Goal: Task Accomplishment & Management: Manage account settings

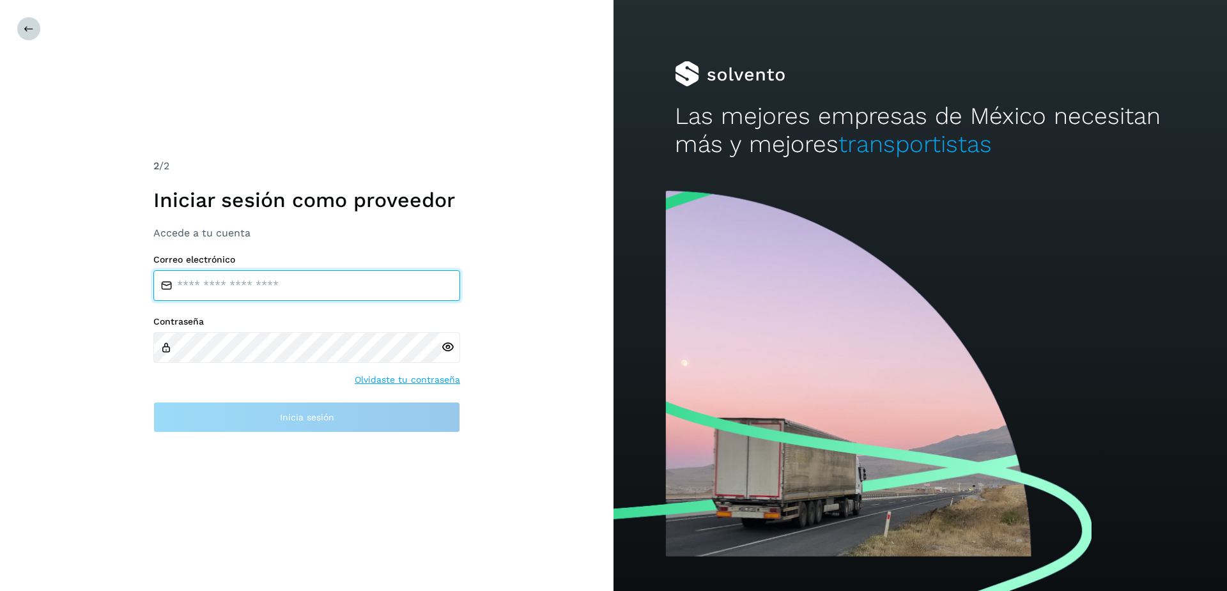
type input "**********"
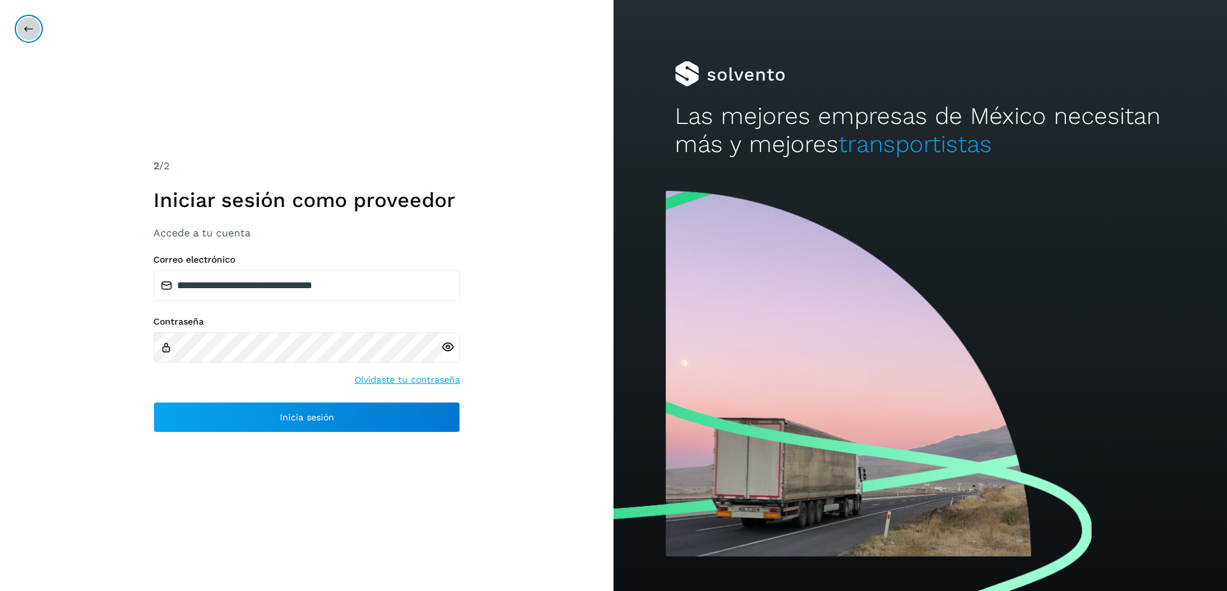
click at [33, 27] on icon at bounding box center [29, 29] width 10 height 10
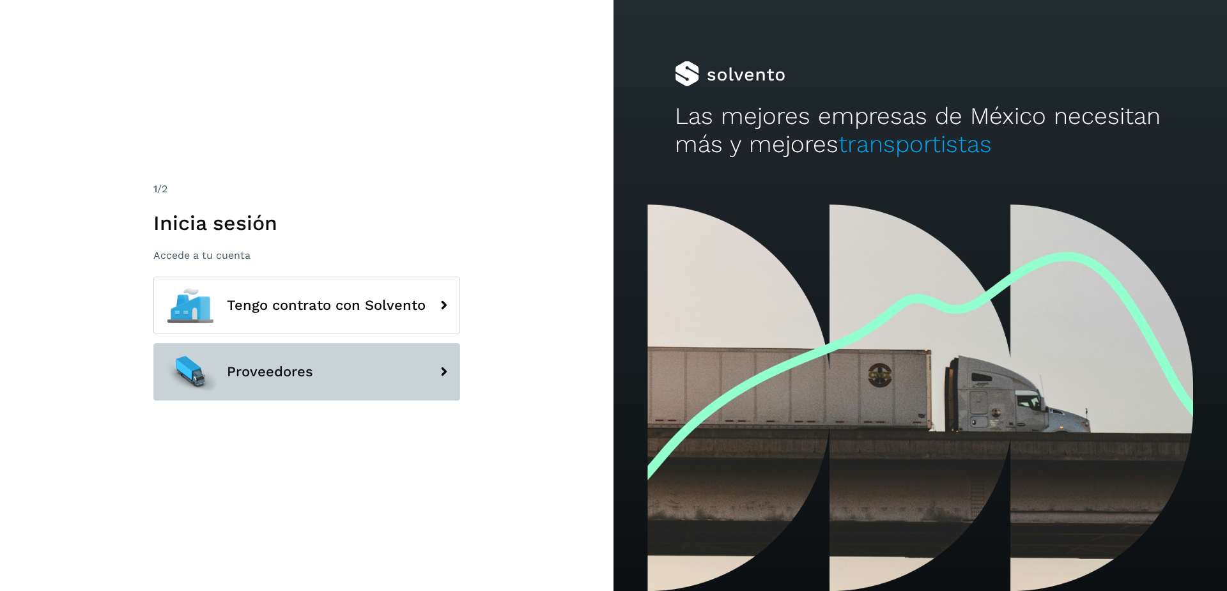
click at [304, 385] on button "Proveedores" at bounding box center [306, 372] width 307 height 58
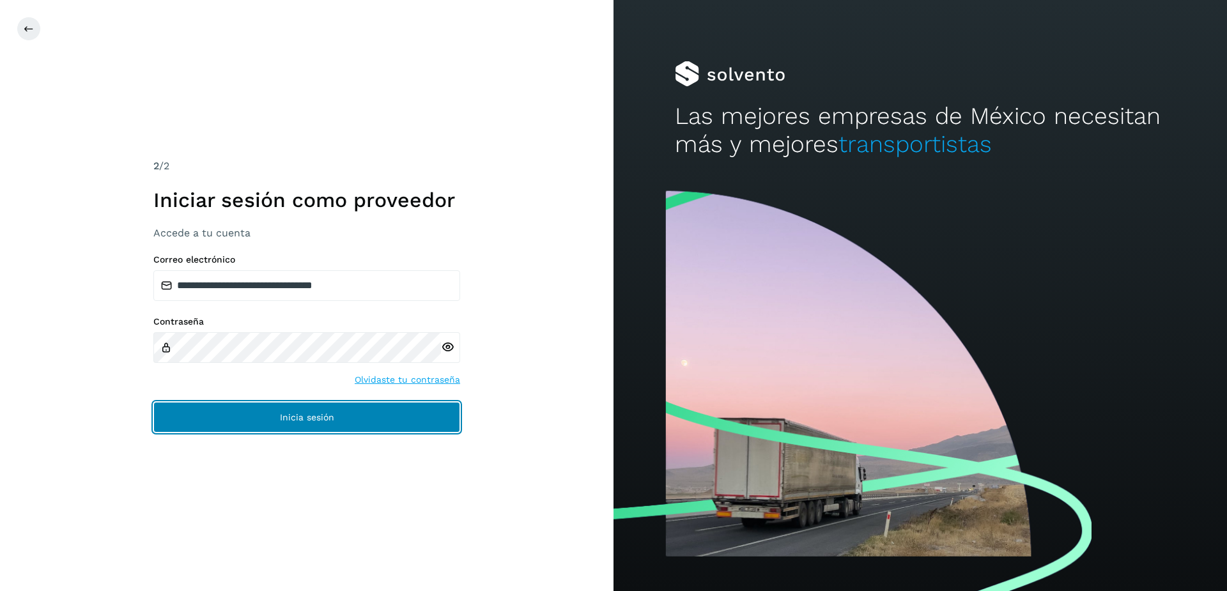
click at [304, 414] on span "Inicia sesión" at bounding box center [307, 417] width 54 height 9
